Goal: Navigation & Orientation: Find specific page/section

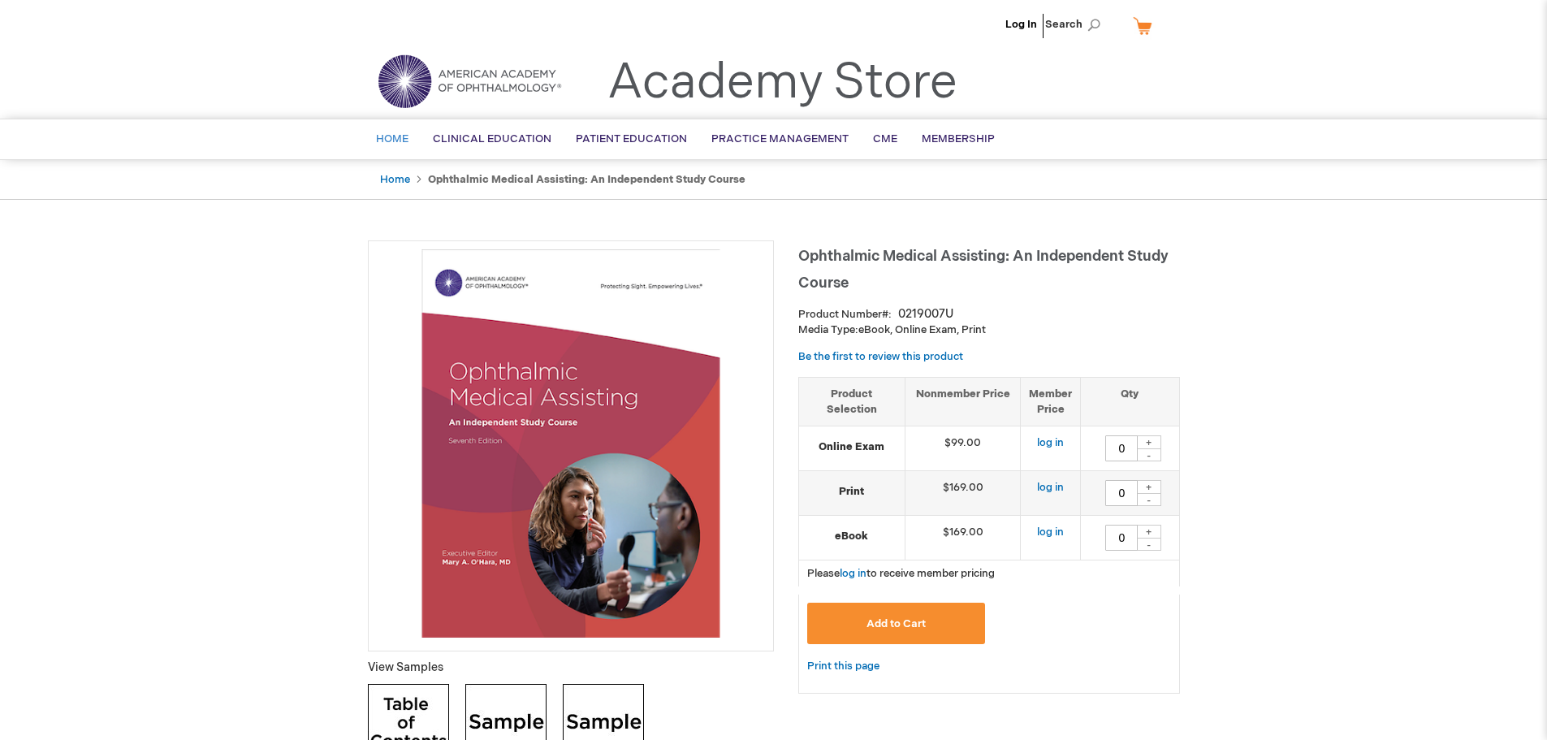
click at [400, 128] on link "Home" at bounding box center [392, 139] width 57 height 40
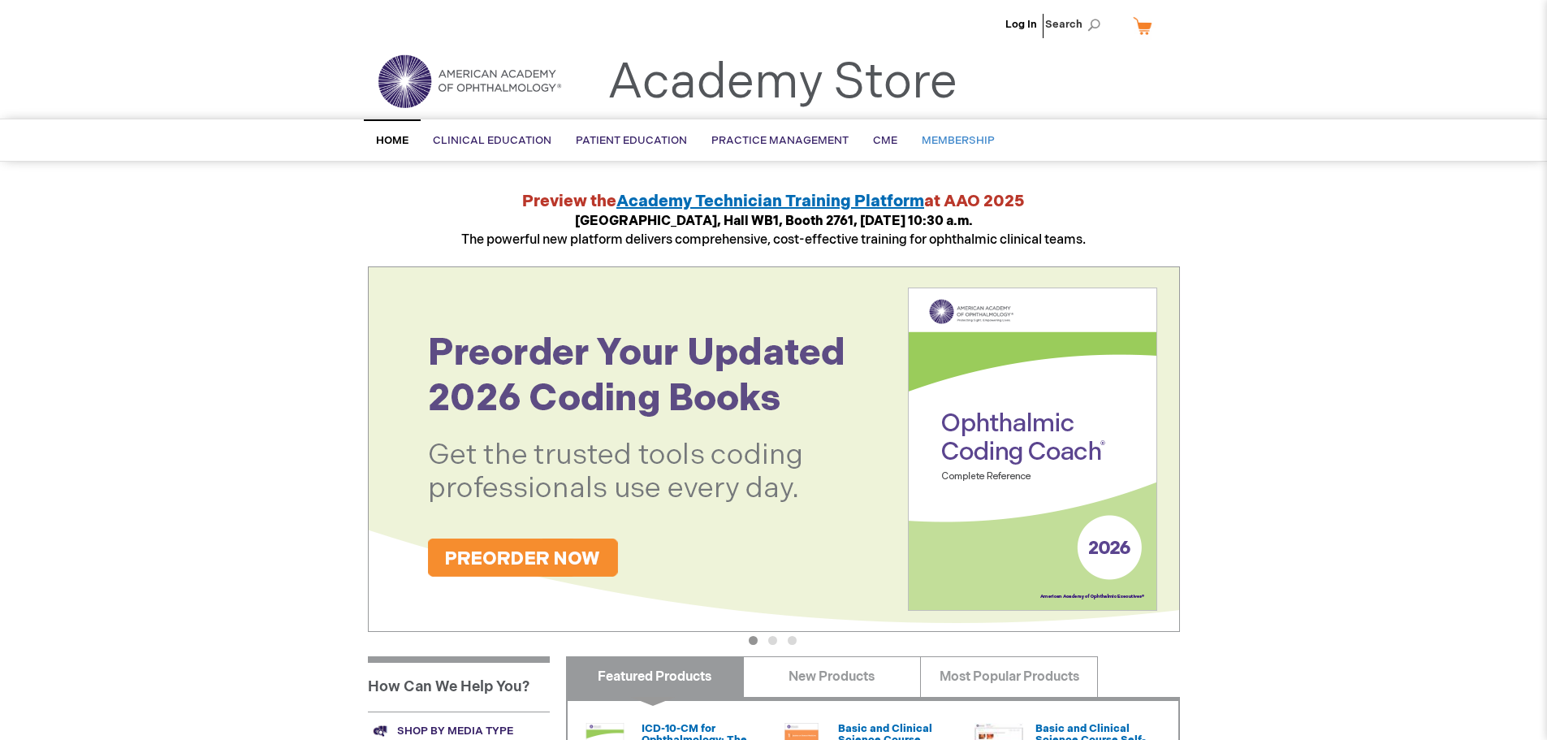
click at [924, 156] on link "Membership" at bounding box center [958, 141] width 97 height 40
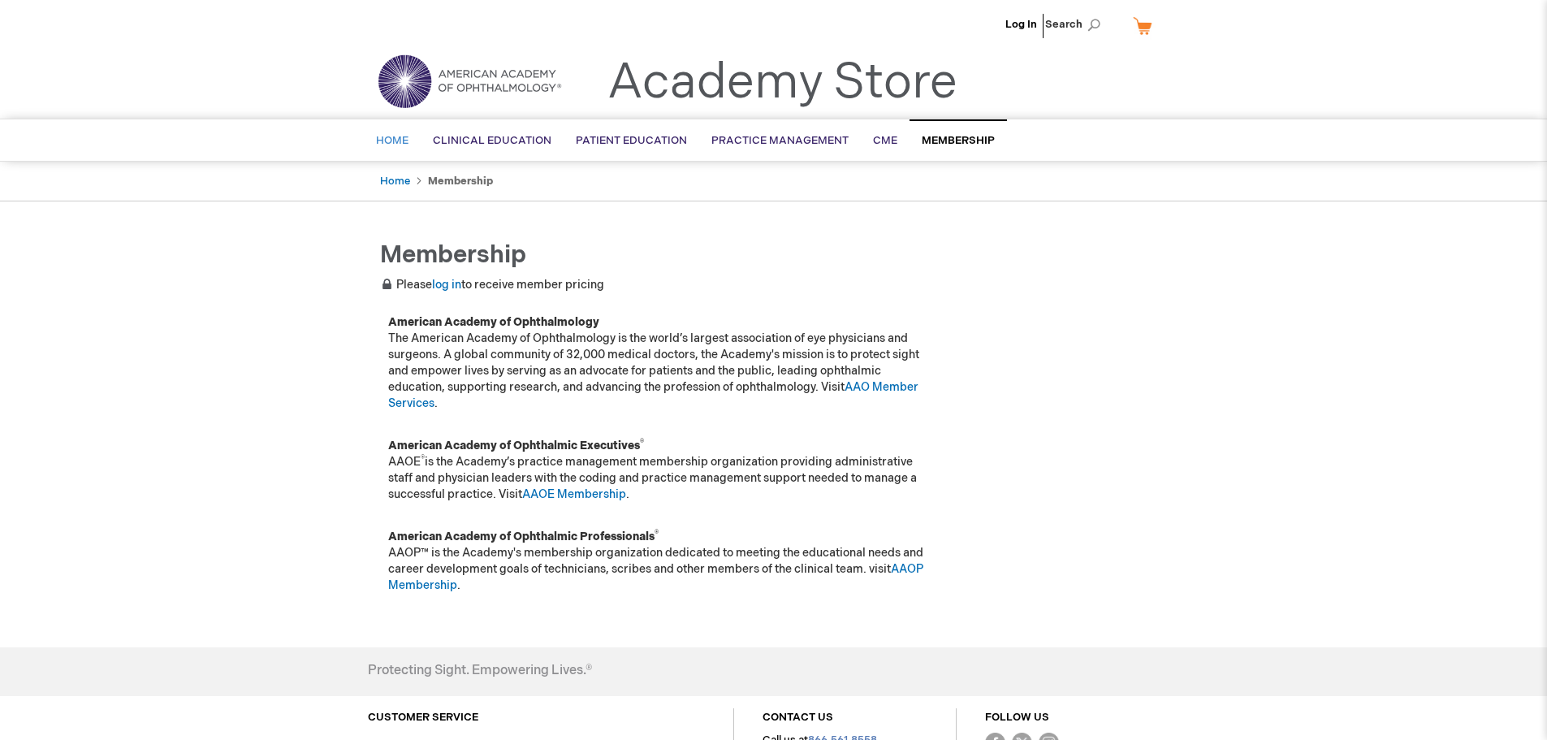
click at [389, 128] on link "Home" at bounding box center [392, 141] width 57 height 40
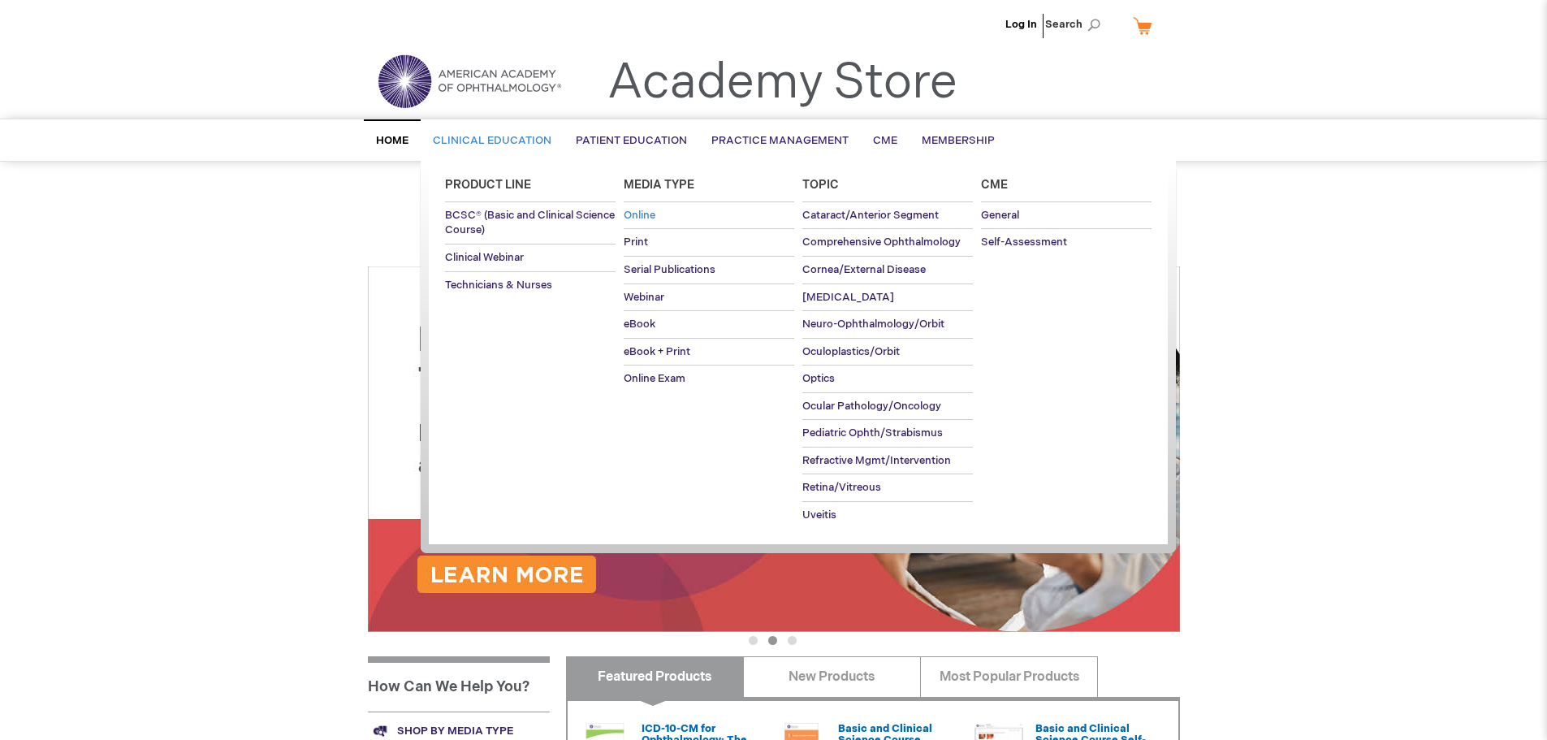
click at [625, 215] on span "Online" at bounding box center [640, 215] width 32 height 13
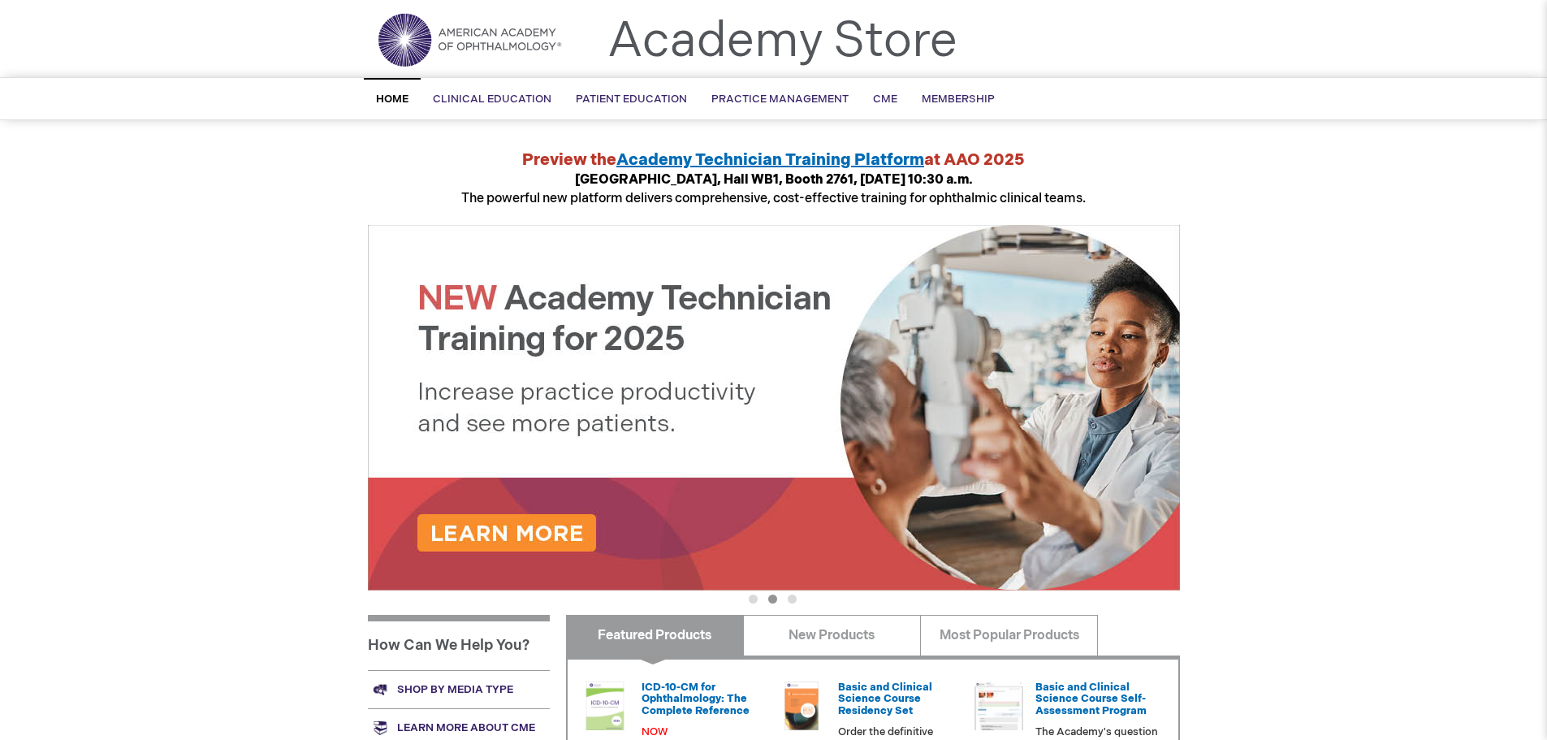
scroll to position [81, 0]
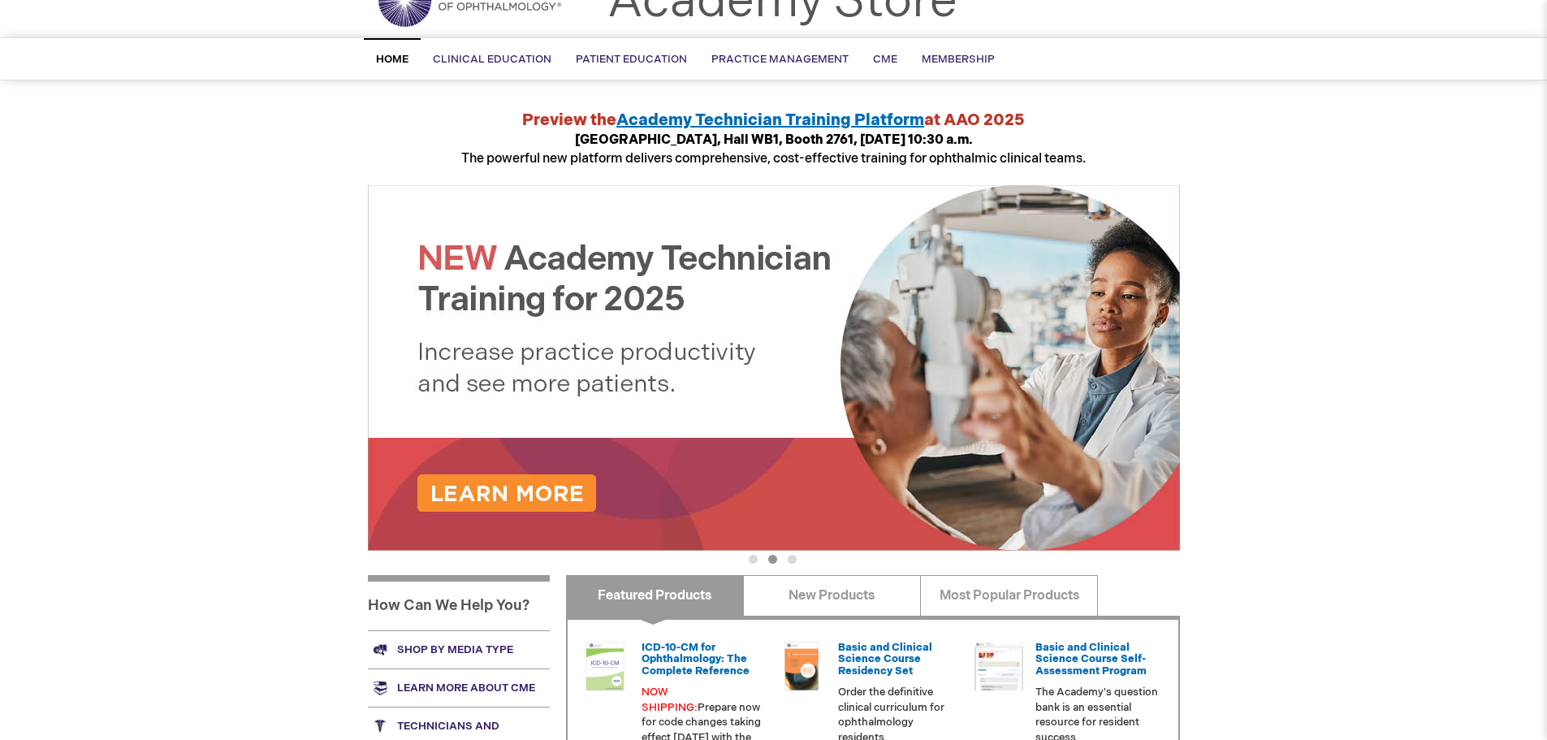
click at [666, 122] on span "Academy Technician Training Platform" at bounding box center [770, 119] width 308 height 19
